Goal: Information Seeking & Learning: Learn about a topic

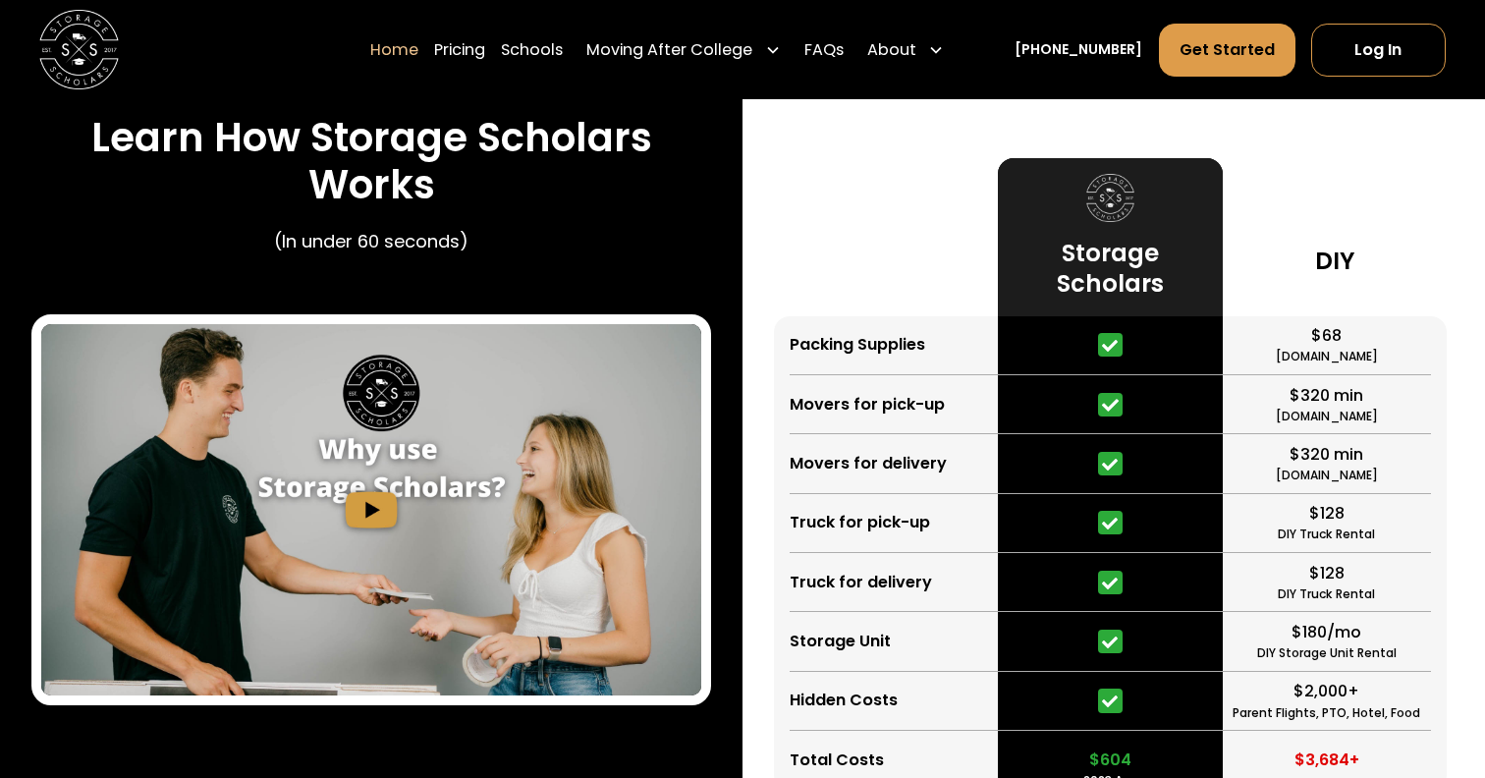
scroll to position [3614, 0]
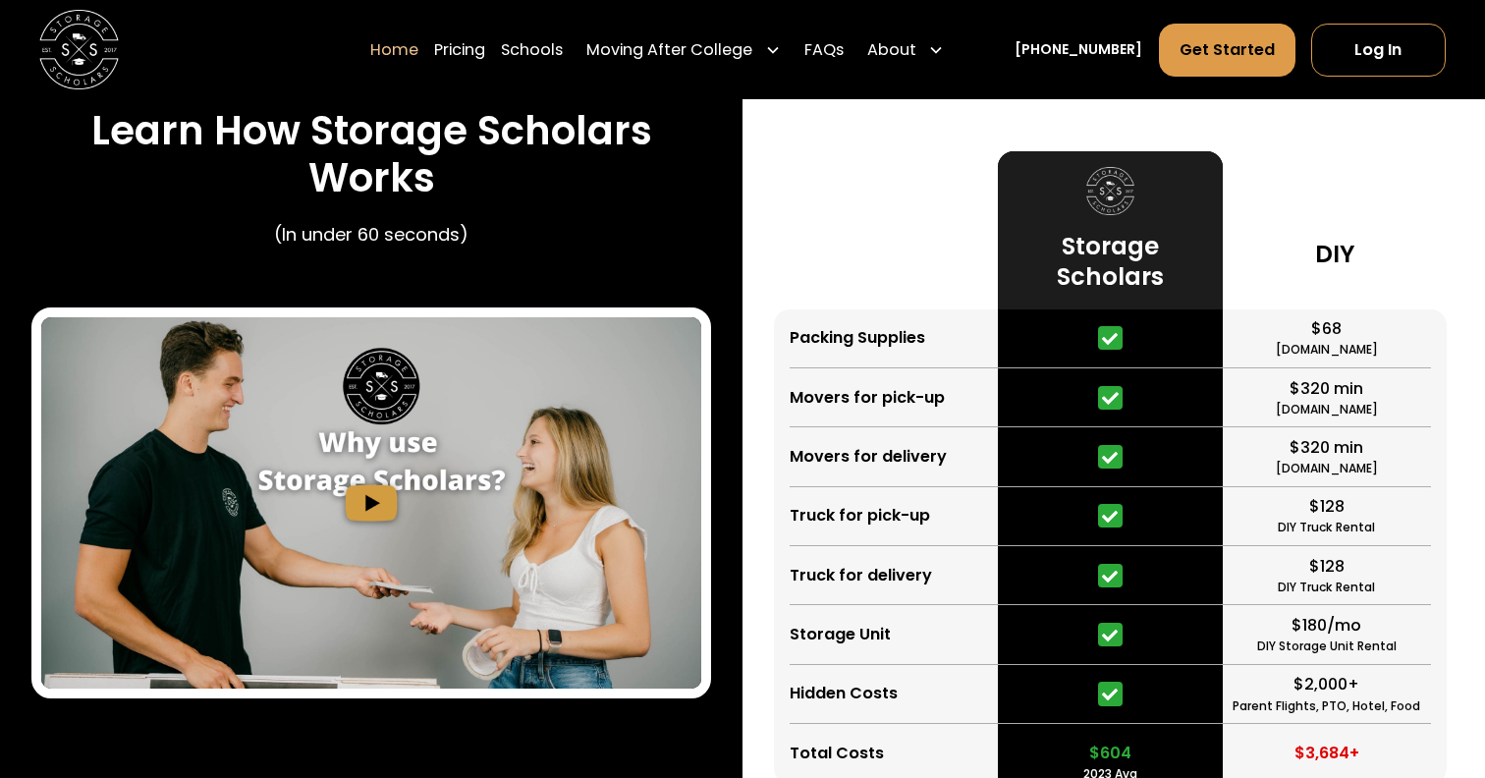
click at [433, 107] on h3 "Learn How Storage Scholars Works" at bounding box center [371, 154] width 680 height 95
click at [433, 124] on h3 "Learn How Storage Scholars Works" at bounding box center [371, 154] width 680 height 95
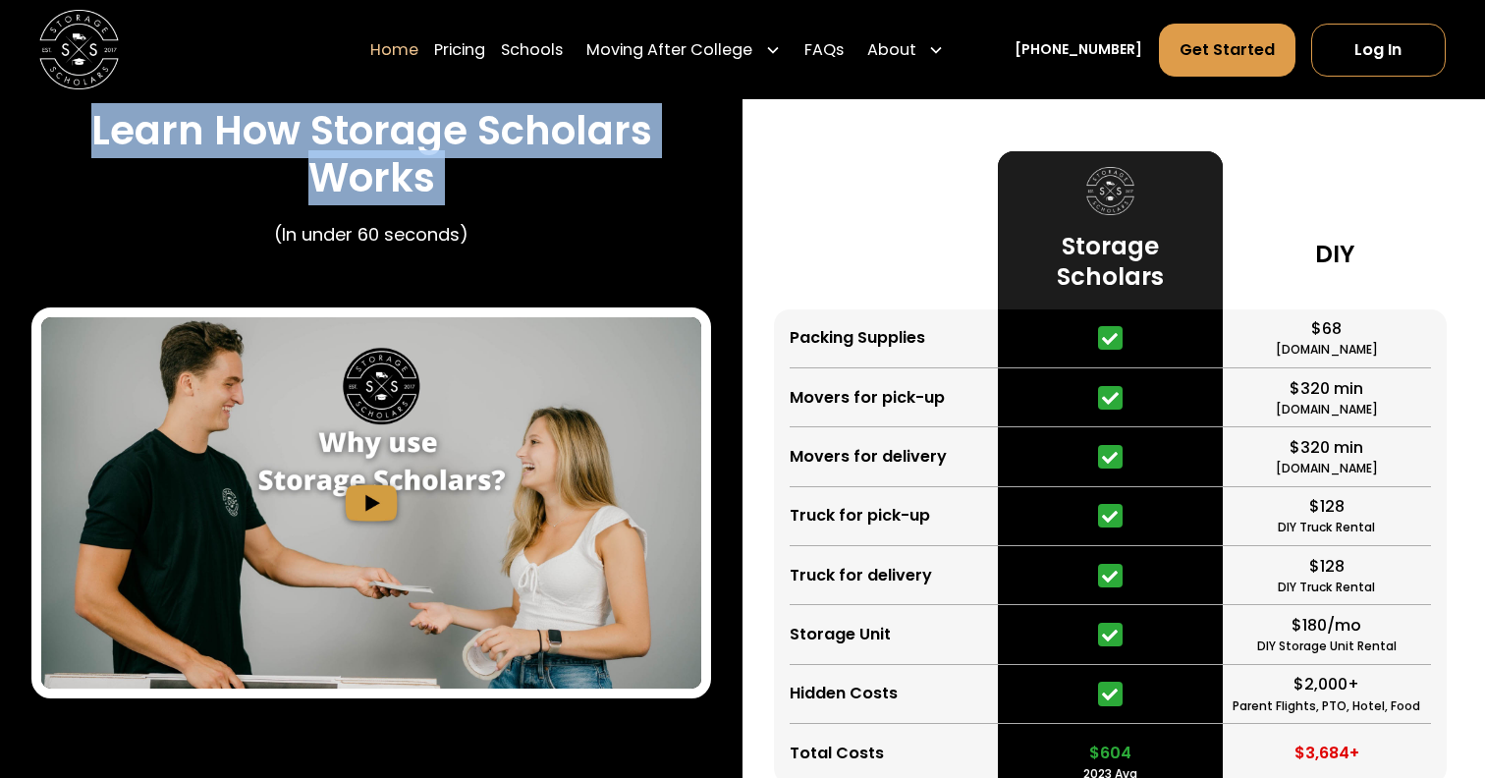
click at [433, 124] on h3 "Learn How Storage Scholars Works" at bounding box center [371, 154] width 680 height 95
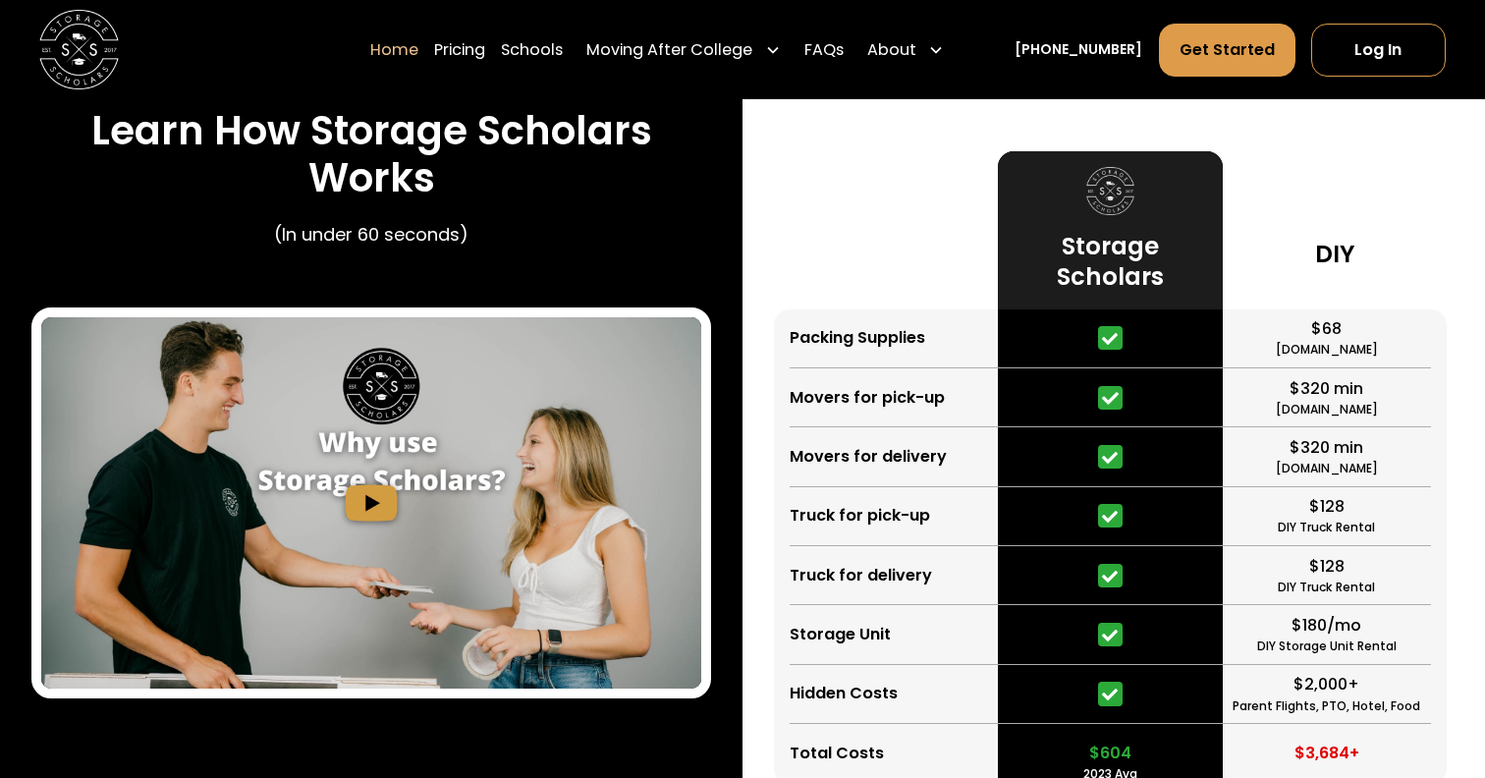
click at [440, 132] on h3 "Learn How Storage Scholars Works" at bounding box center [371, 154] width 680 height 95
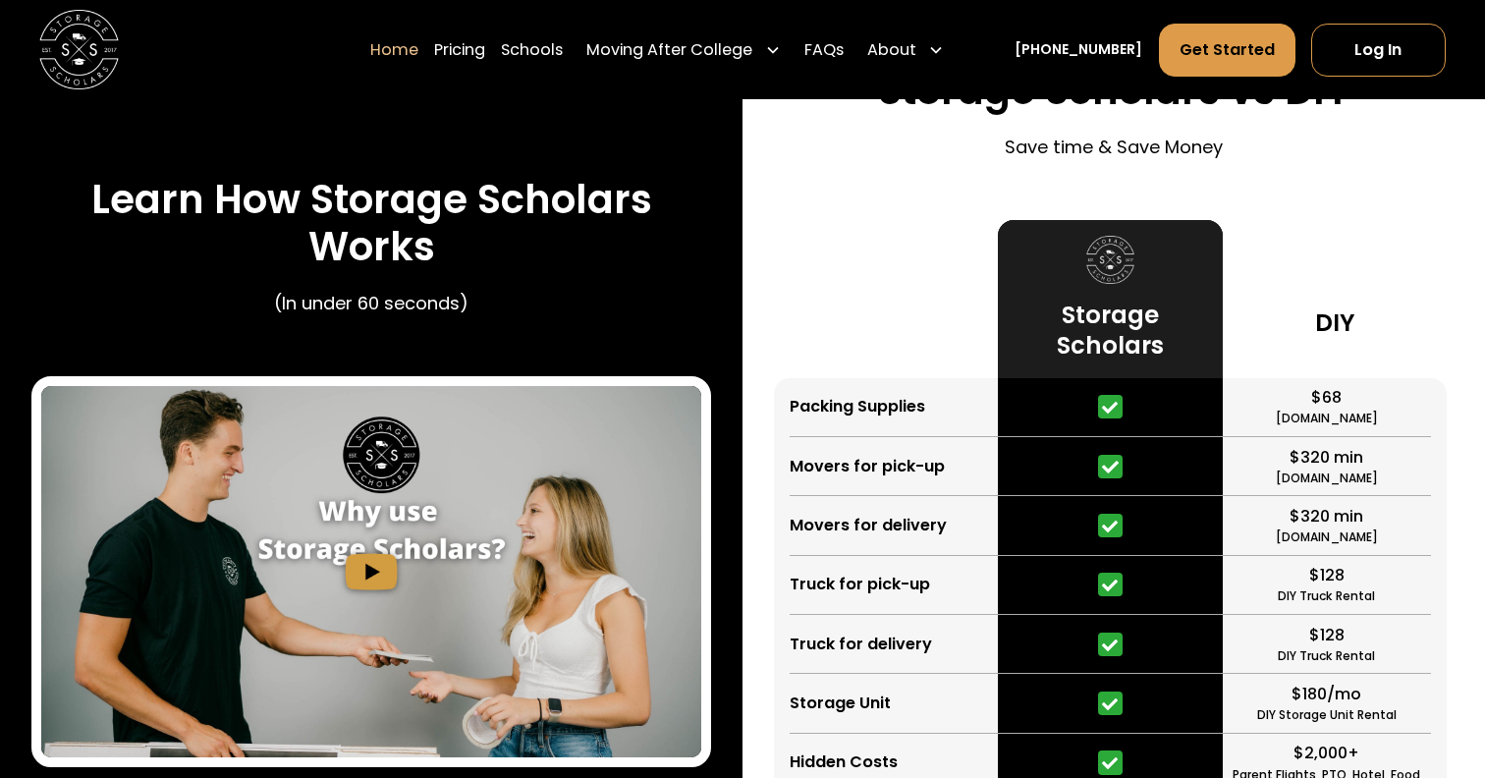
scroll to position [3506, 0]
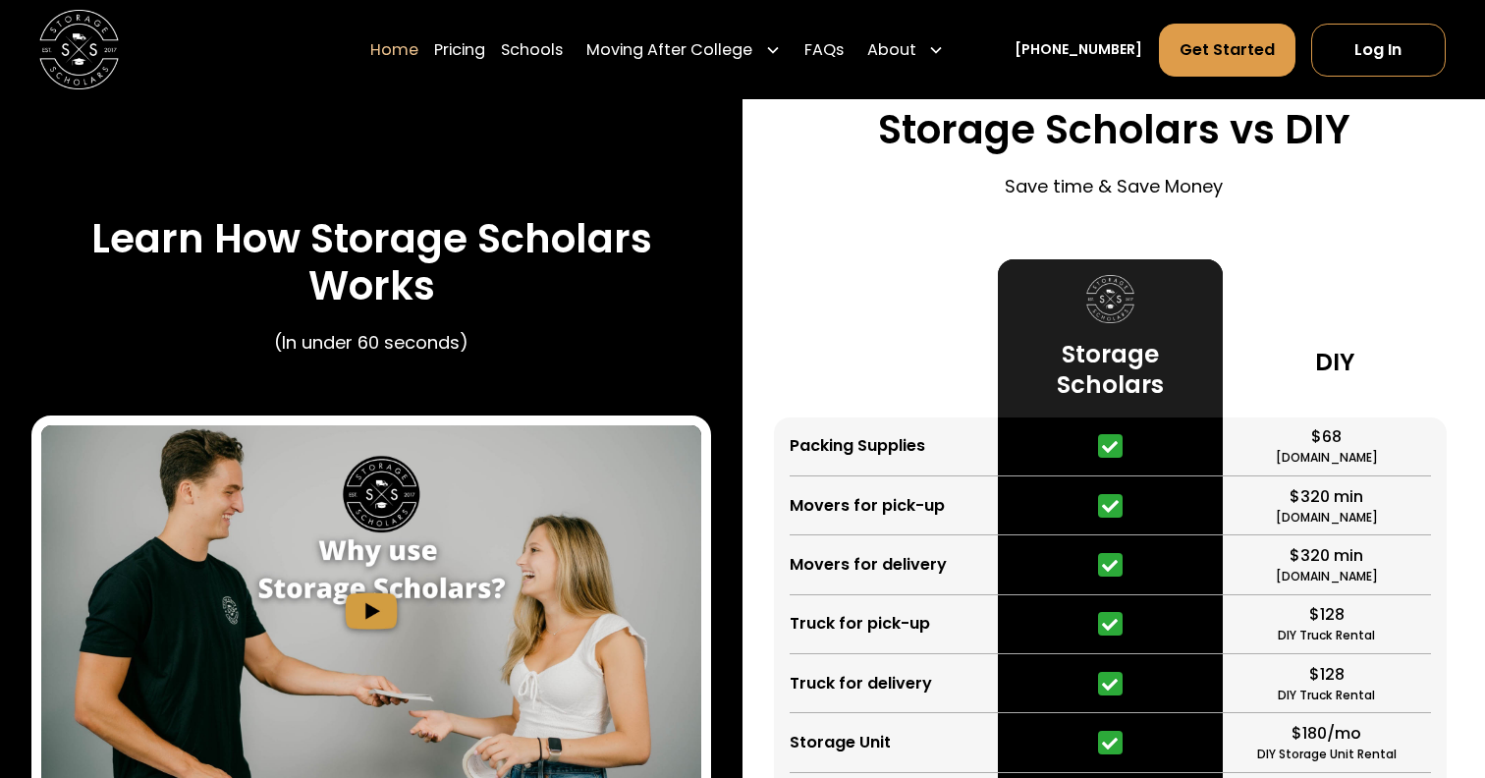
click at [1101, 350] on h3 "Storage Scholars" at bounding box center [1111, 370] width 193 height 62
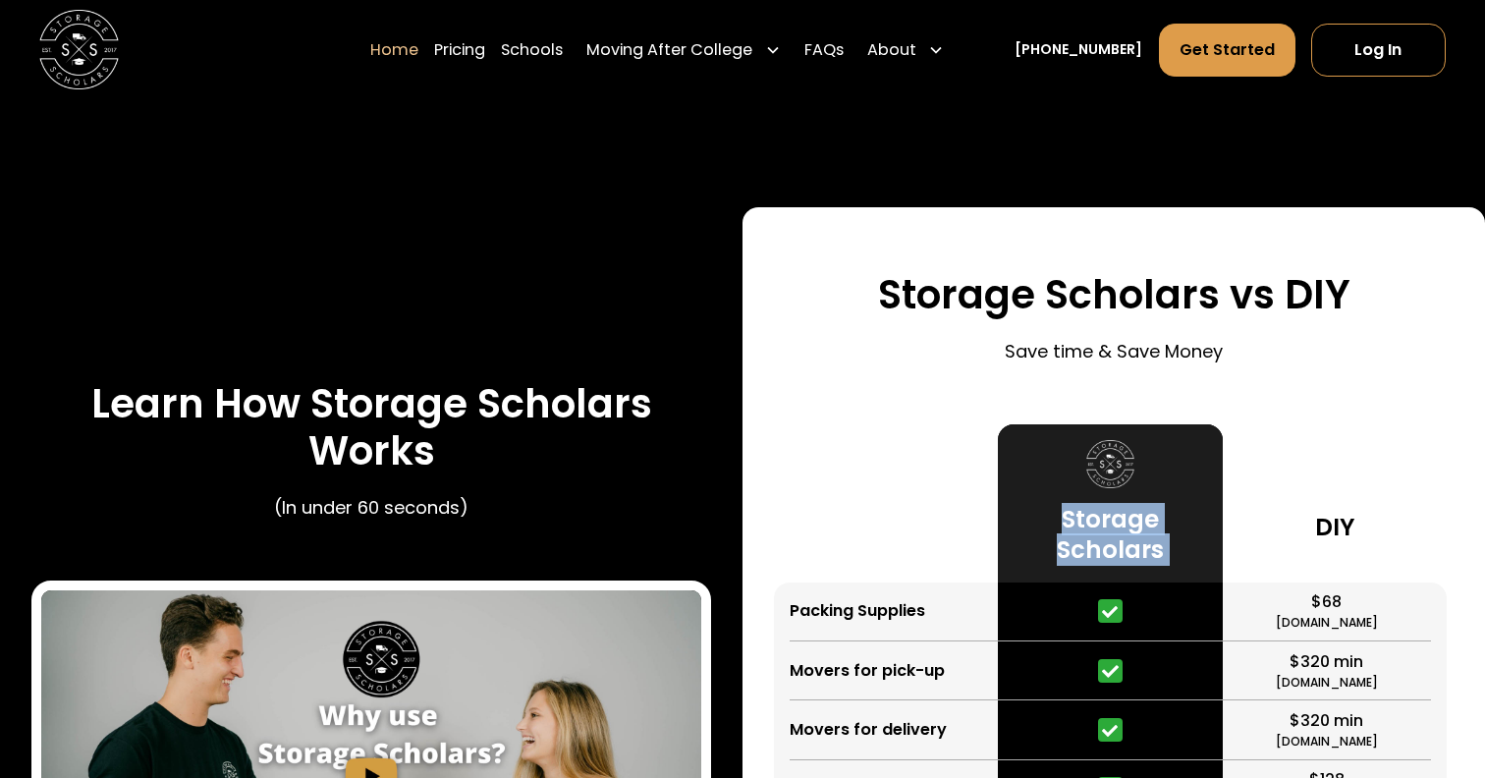
scroll to position [3298, 0]
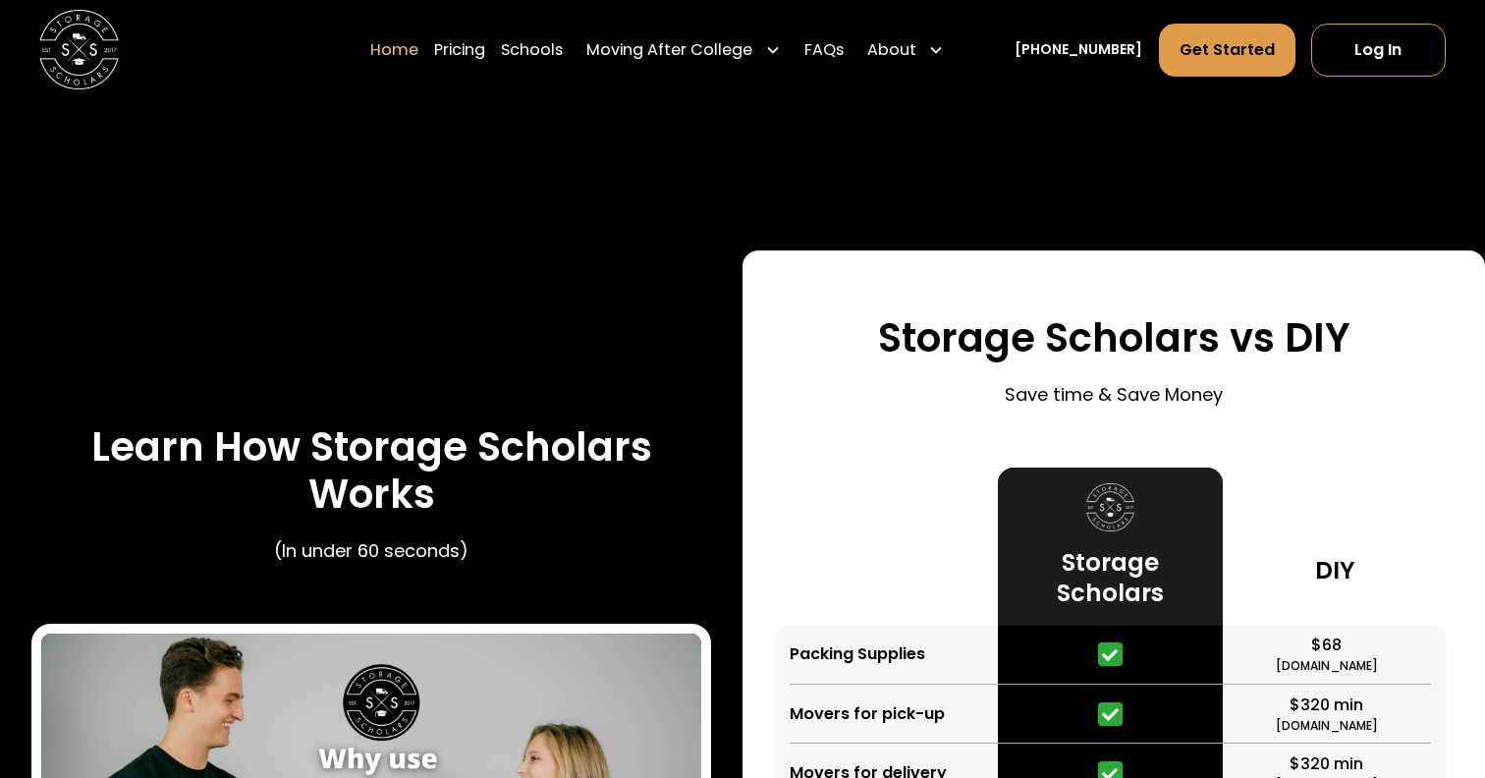
click at [1045, 358] on h3 "Storage Scholars vs DIY" at bounding box center [1114, 337] width 473 height 47
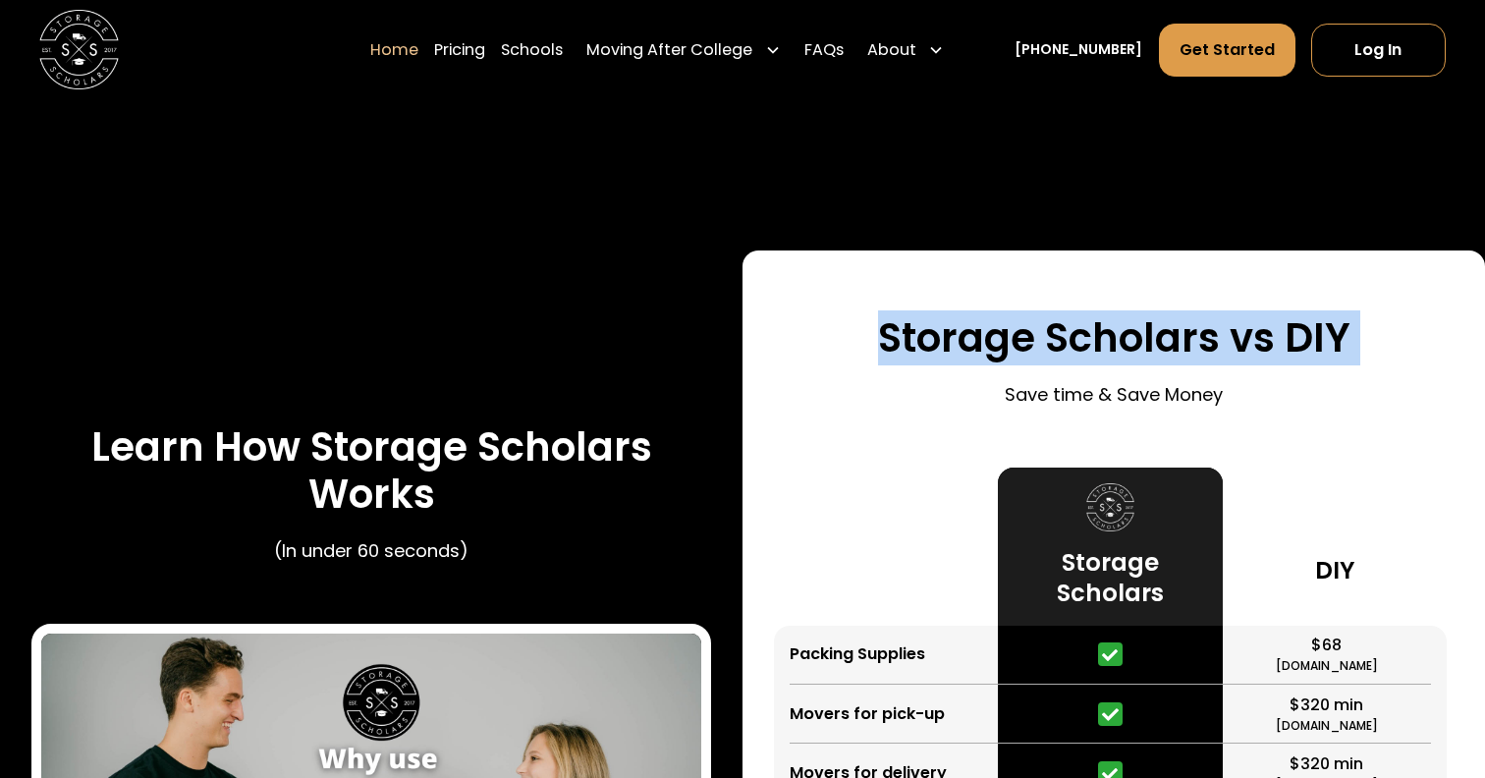
click at [1045, 358] on h3 "Storage Scholars vs DIY" at bounding box center [1114, 337] width 473 height 47
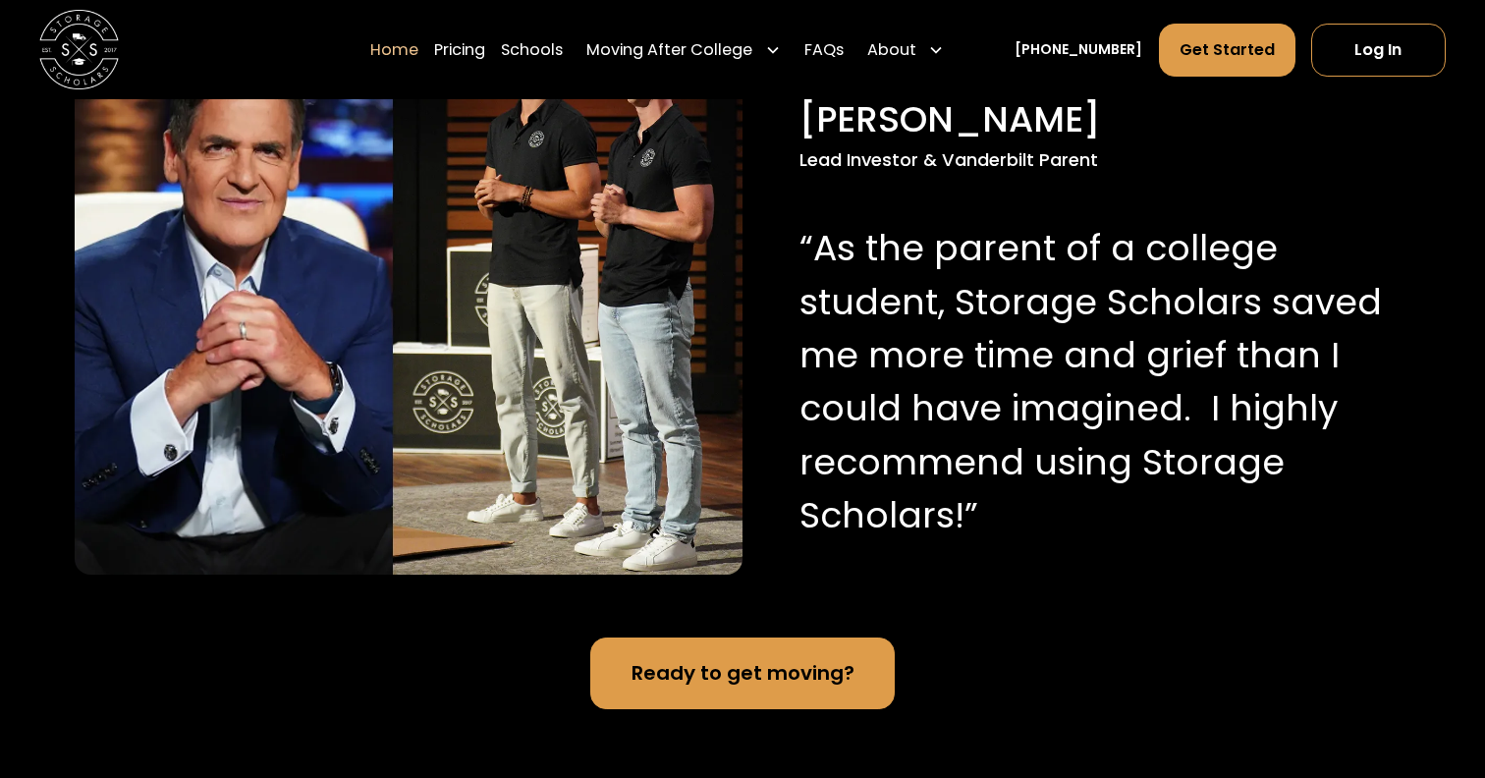
scroll to position [2007, 0]
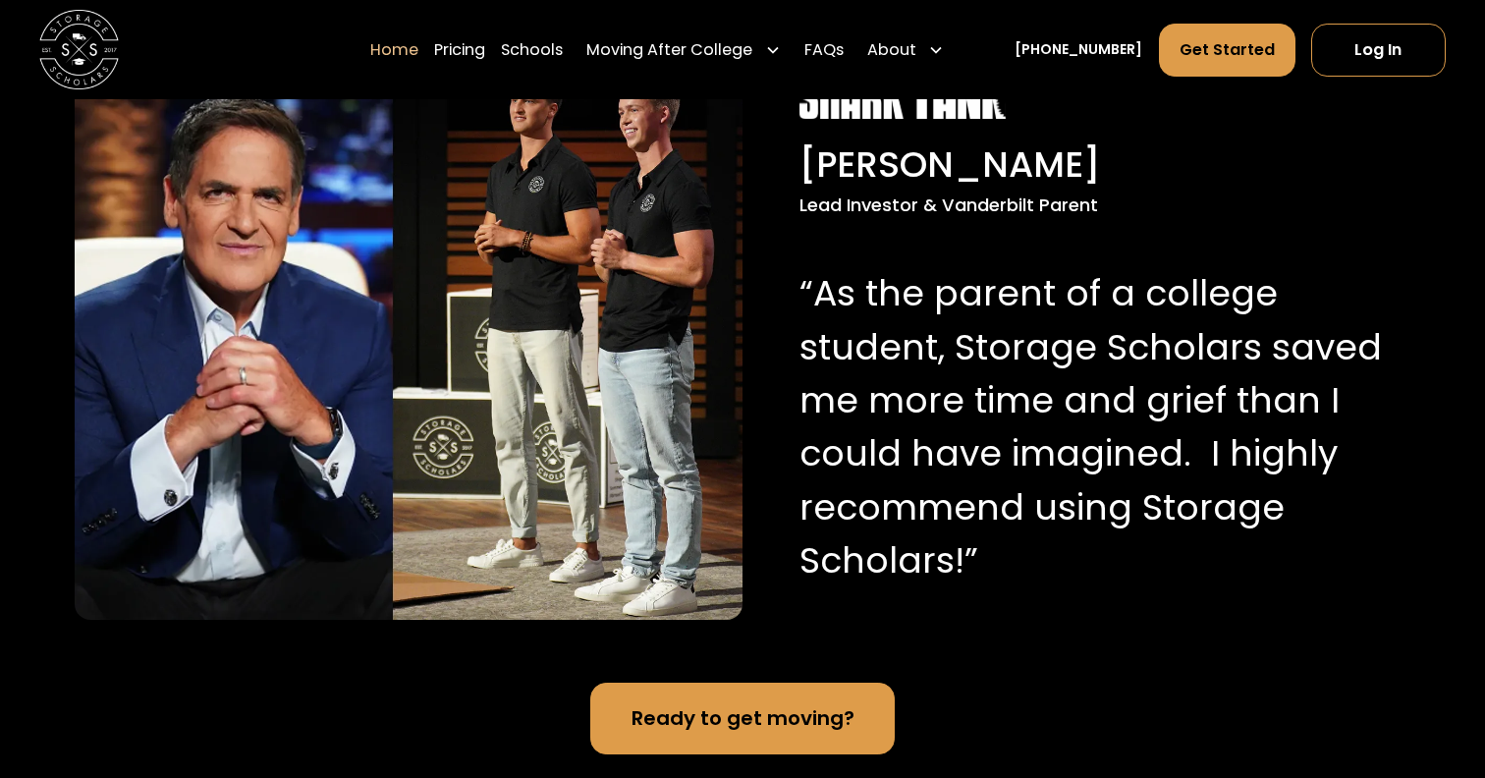
click at [959, 392] on p "“As the parent of a college student, Storage Scholars saved me more time and gr…" at bounding box center [1092, 427] width 585 height 320
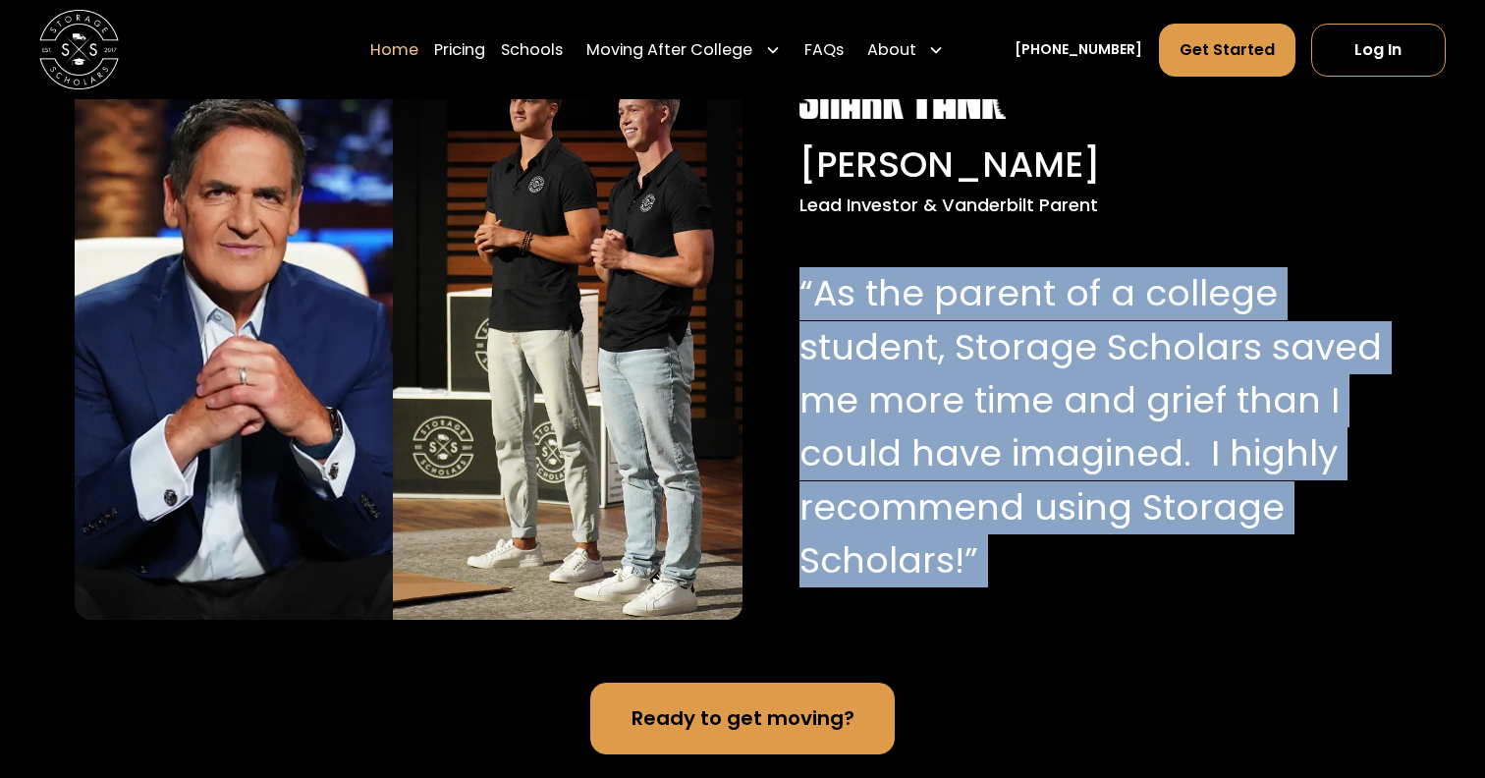
click at [959, 392] on p "“As the parent of a college student, Storage Scholars saved me more time and gr…" at bounding box center [1092, 427] width 585 height 320
click at [942, 352] on p "“As the parent of a college student, Storage Scholars saved me more time and gr…" at bounding box center [1092, 427] width 585 height 320
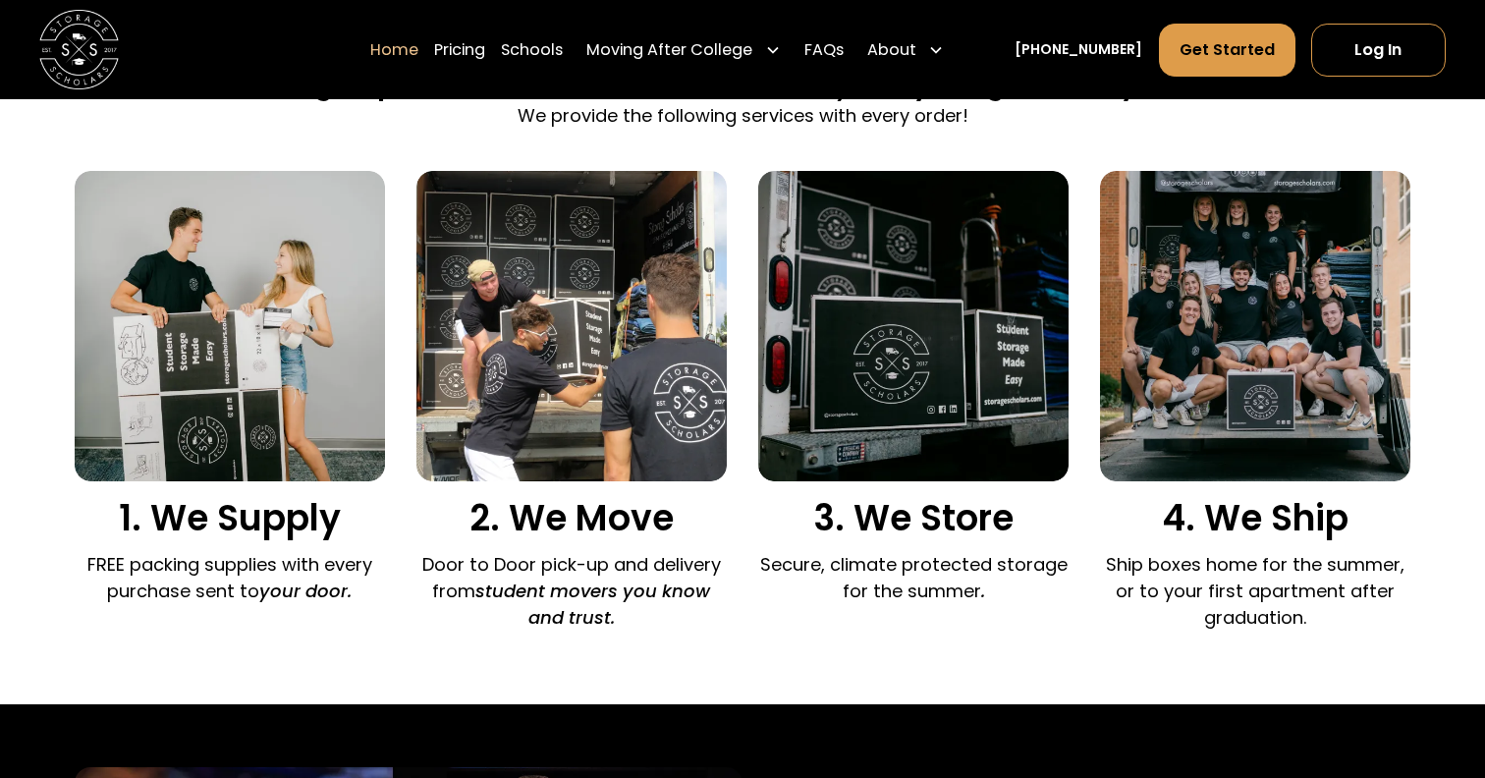
scroll to position [1257, 0]
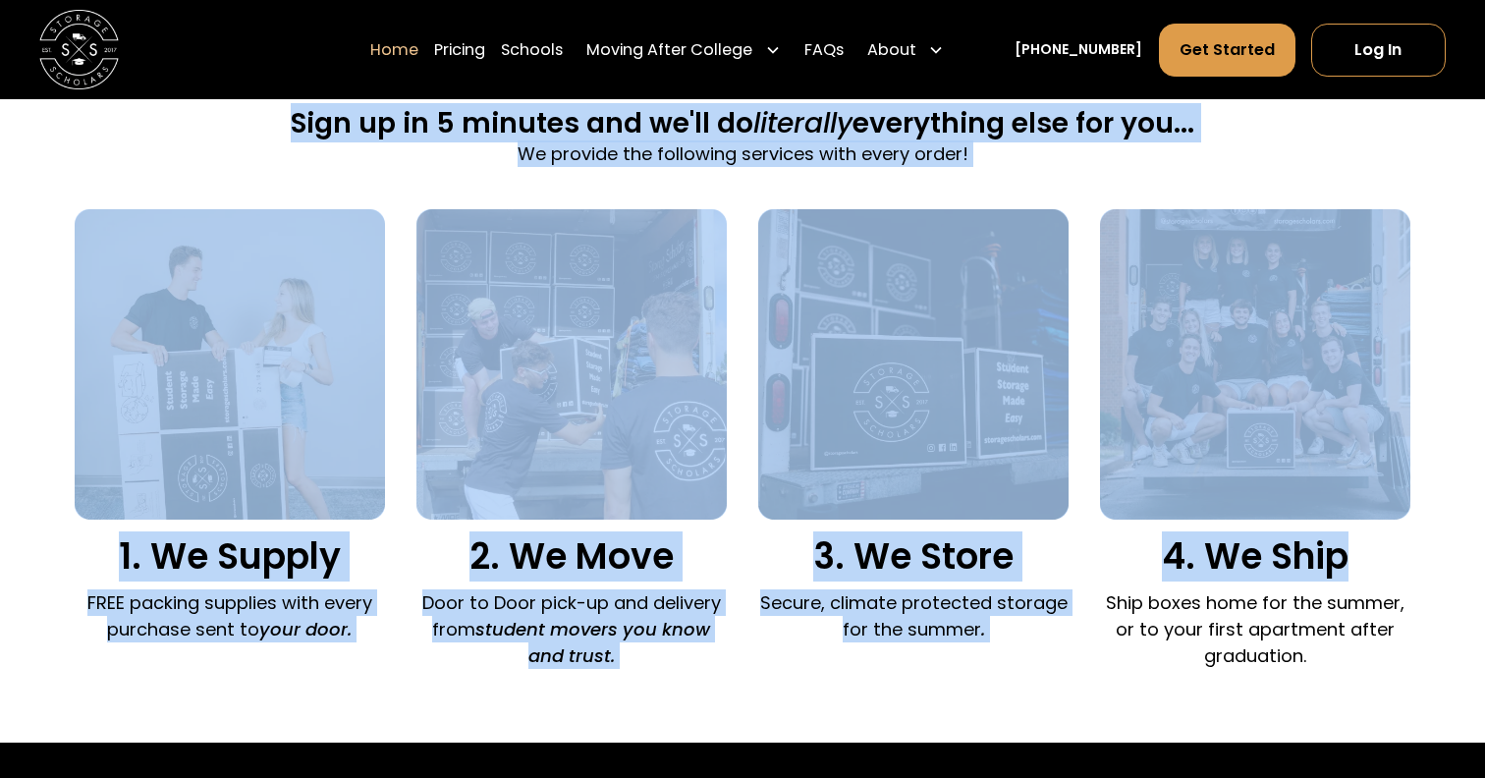
drag, startPoint x: 1368, startPoint y: 557, endPoint x: 57, endPoint y: 120, distance: 1382.4
click at [57, 120] on div "Sign up in 5 minutes and we'll do literally everything else for you... We provi…" at bounding box center [742, 391] width 1485 height 701
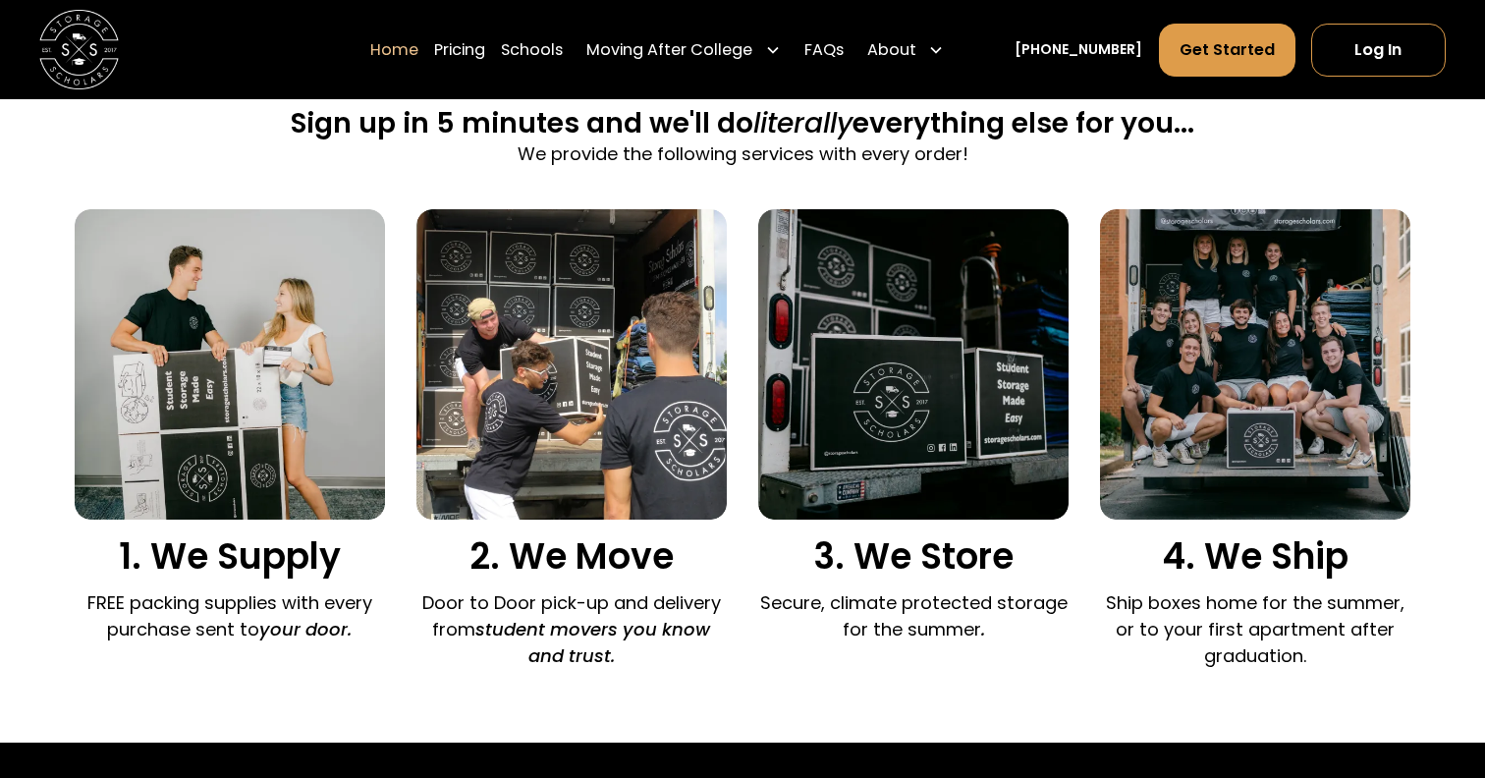
click at [529, 167] on div "Sign up in 5 minutes and we'll do literally everything else for you... We provi…" at bounding box center [743, 141] width 904 height 73
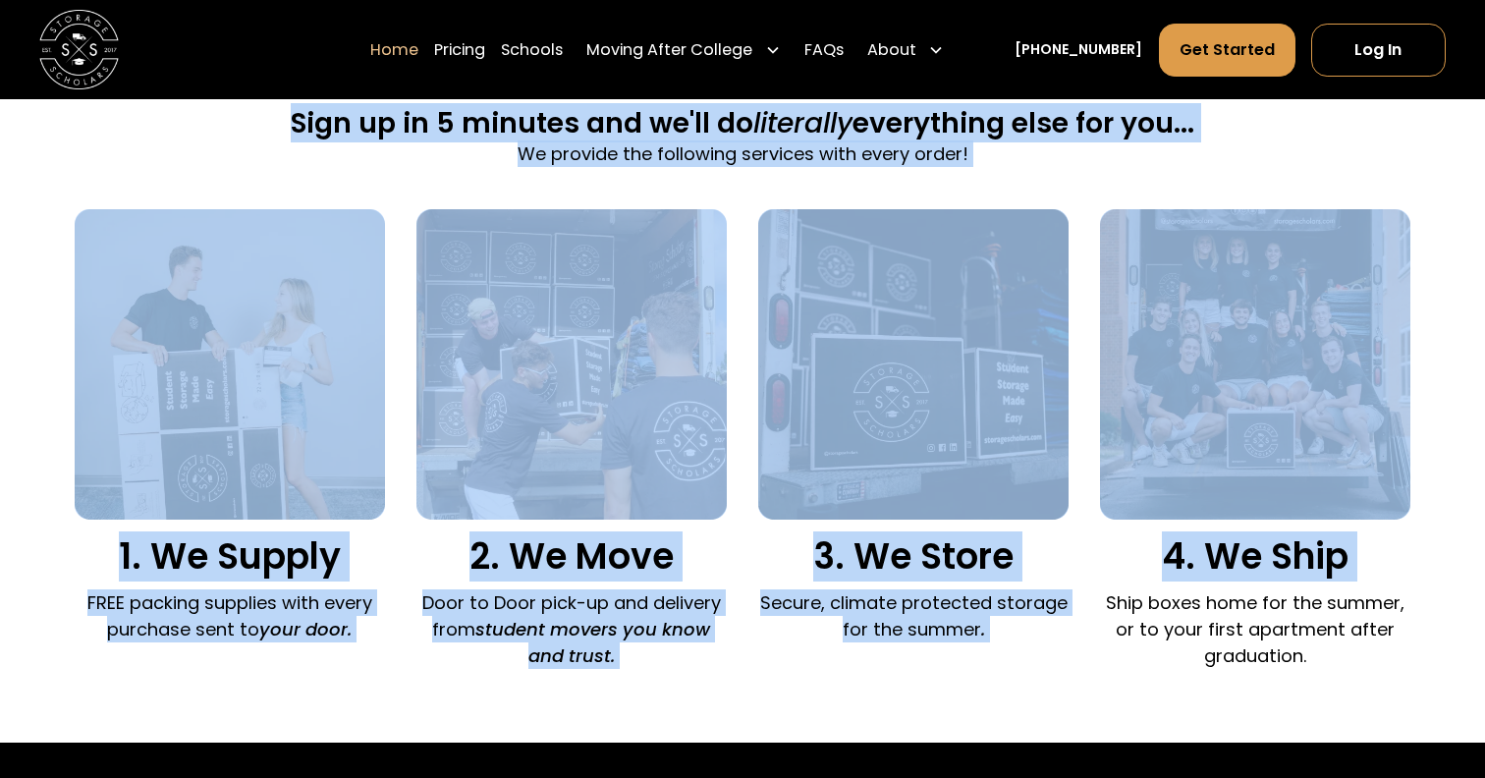
drag, startPoint x: 276, startPoint y: 122, endPoint x: 1289, endPoint y: 589, distance: 1115.5
click at [1289, 589] on div "Sign up in 5 minutes and we'll do literally everything else for you... We provi…" at bounding box center [743, 391] width 1337 height 701
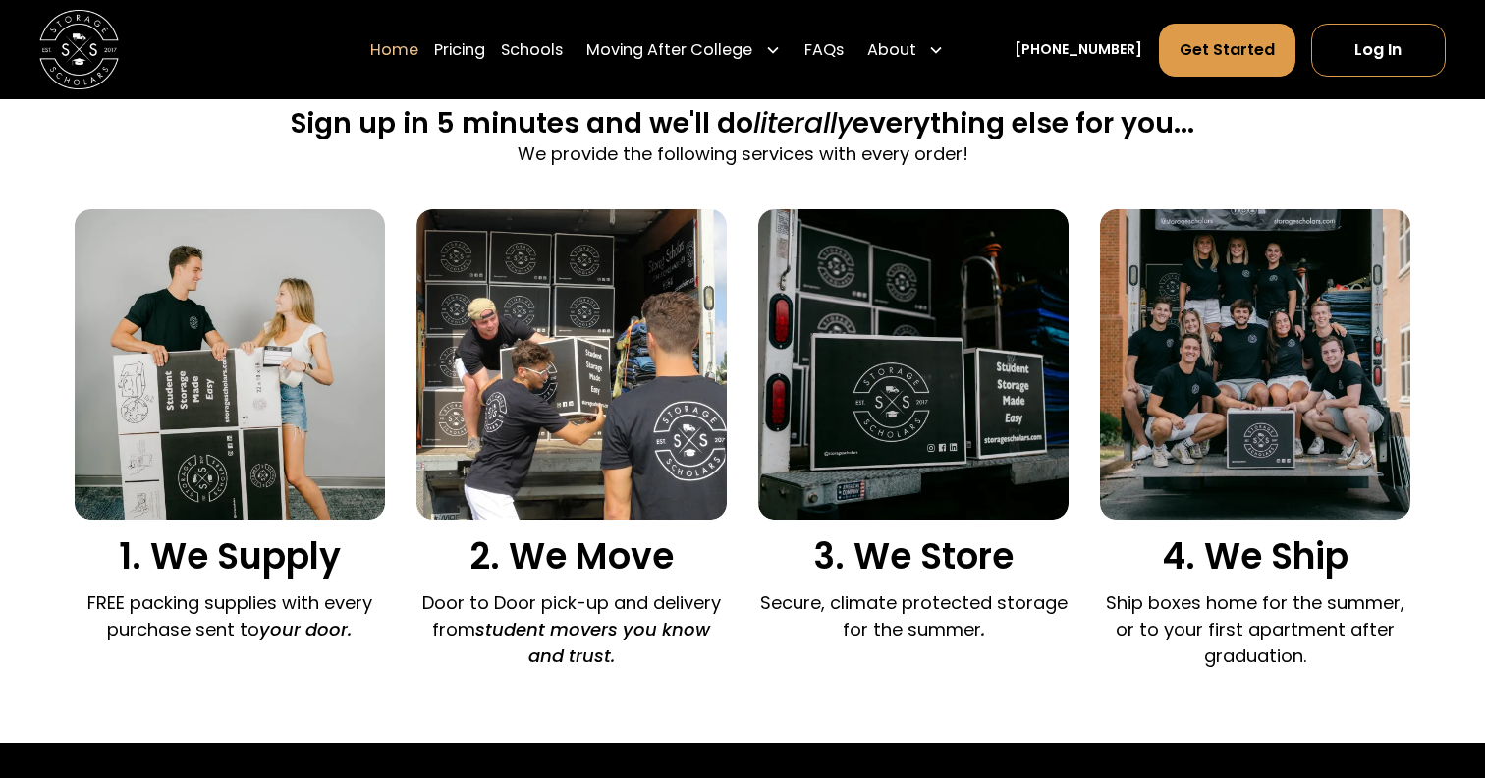
click at [309, 204] on div "Sign up in 5 minutes and we'll do literally everything else for you... We provi…" at bounding box center [743, 157] width 1337 height 104
